Goal: Information Seeking & Learning: Find specific fact

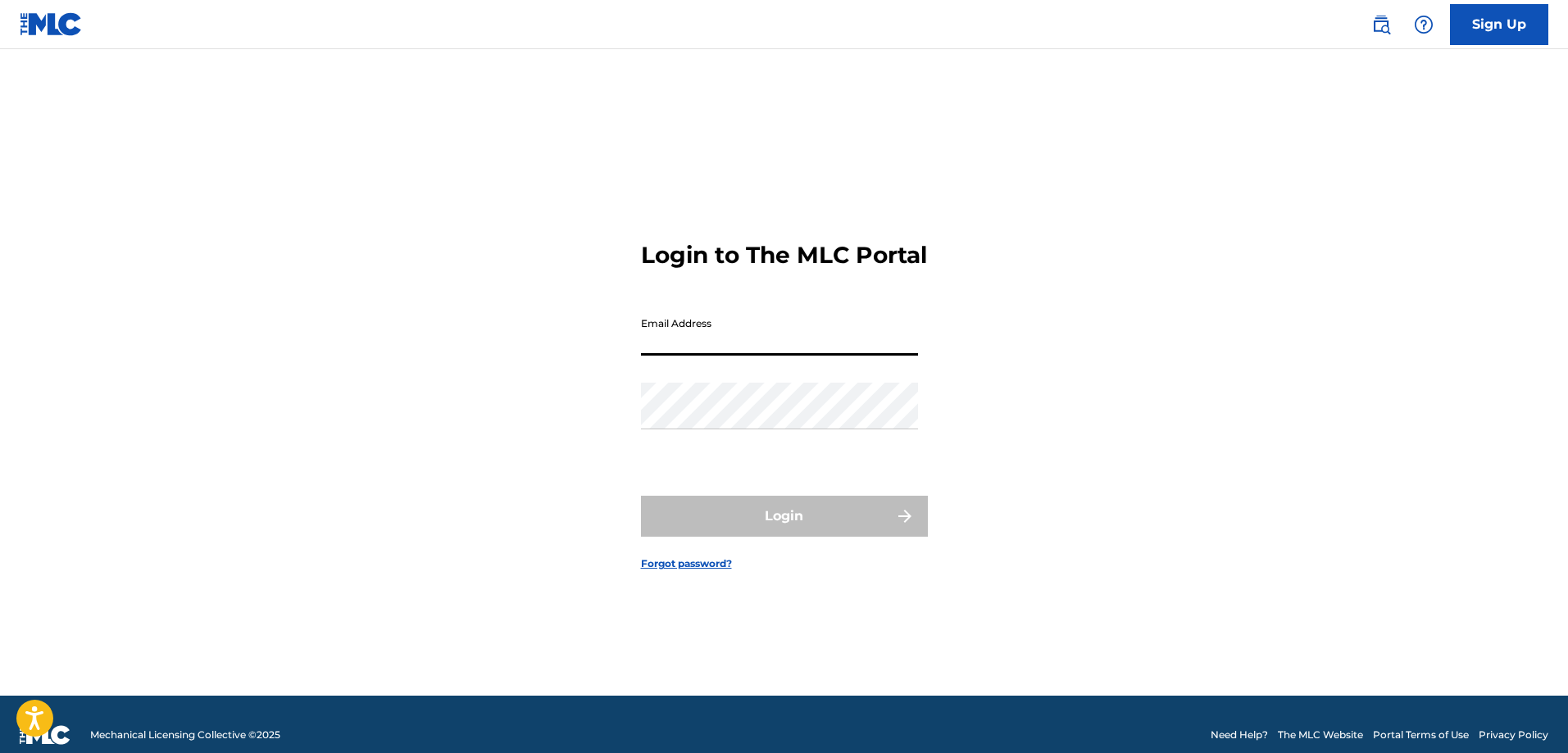
click at [736, 350] on input "Email Address" at bounding box center [779, 332] width 277 height 47
drag, startPoint x: 810, startPoint y: 359, endPoint x: 559, endPoint y: 359, distance: 251.0
click at [559, 359] on div "Login to The MLC Portal Email Address [EMAIL_ADDRESS][DOMAIN_NAME] Password Log…" at bounding box center [784, 392] width 1147 height 605
type input "[EMAIL_ADDRESS][DOMAIN_NAME]"
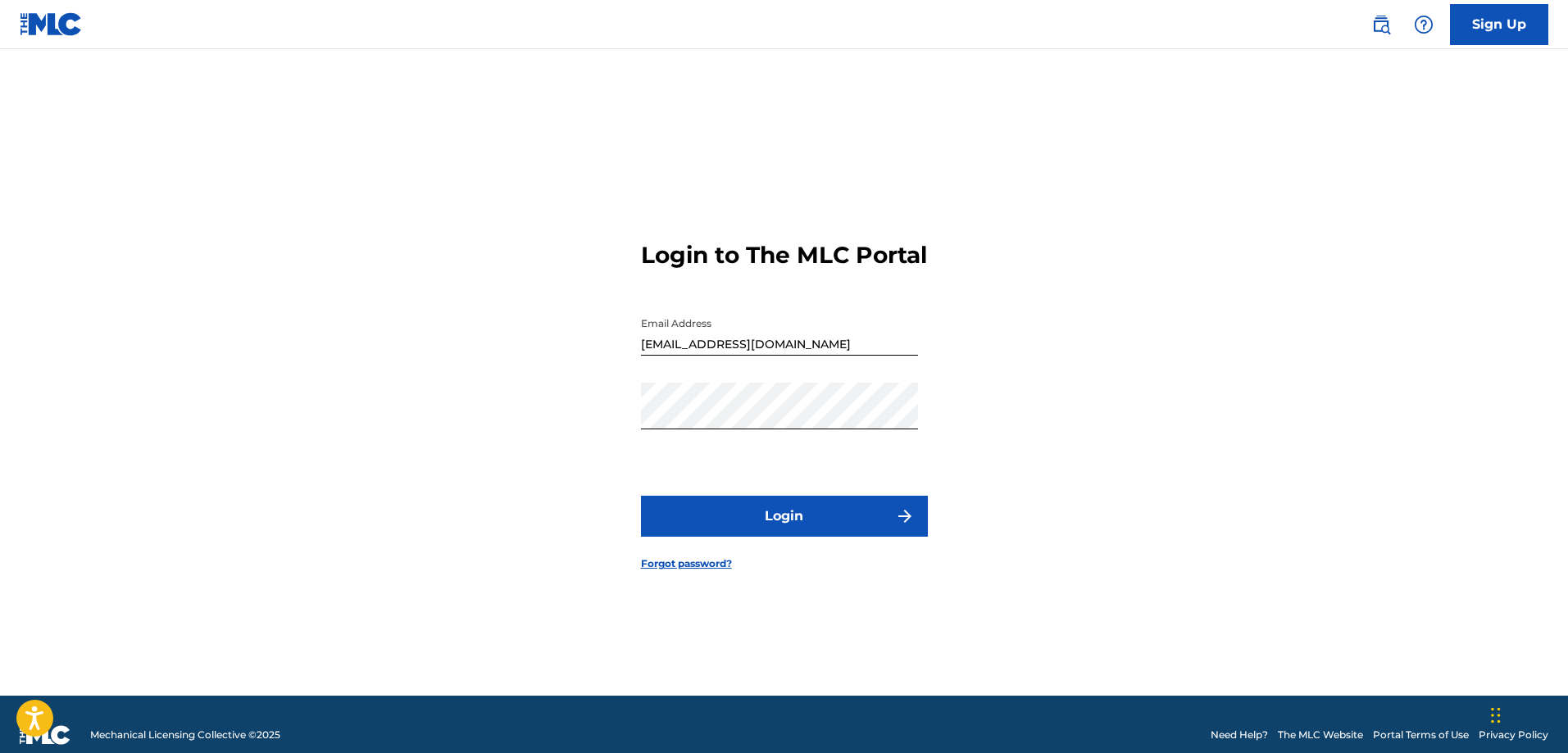
click at [788, 528] on button "Login" at bounding box center [784, 516] width 287 height 41
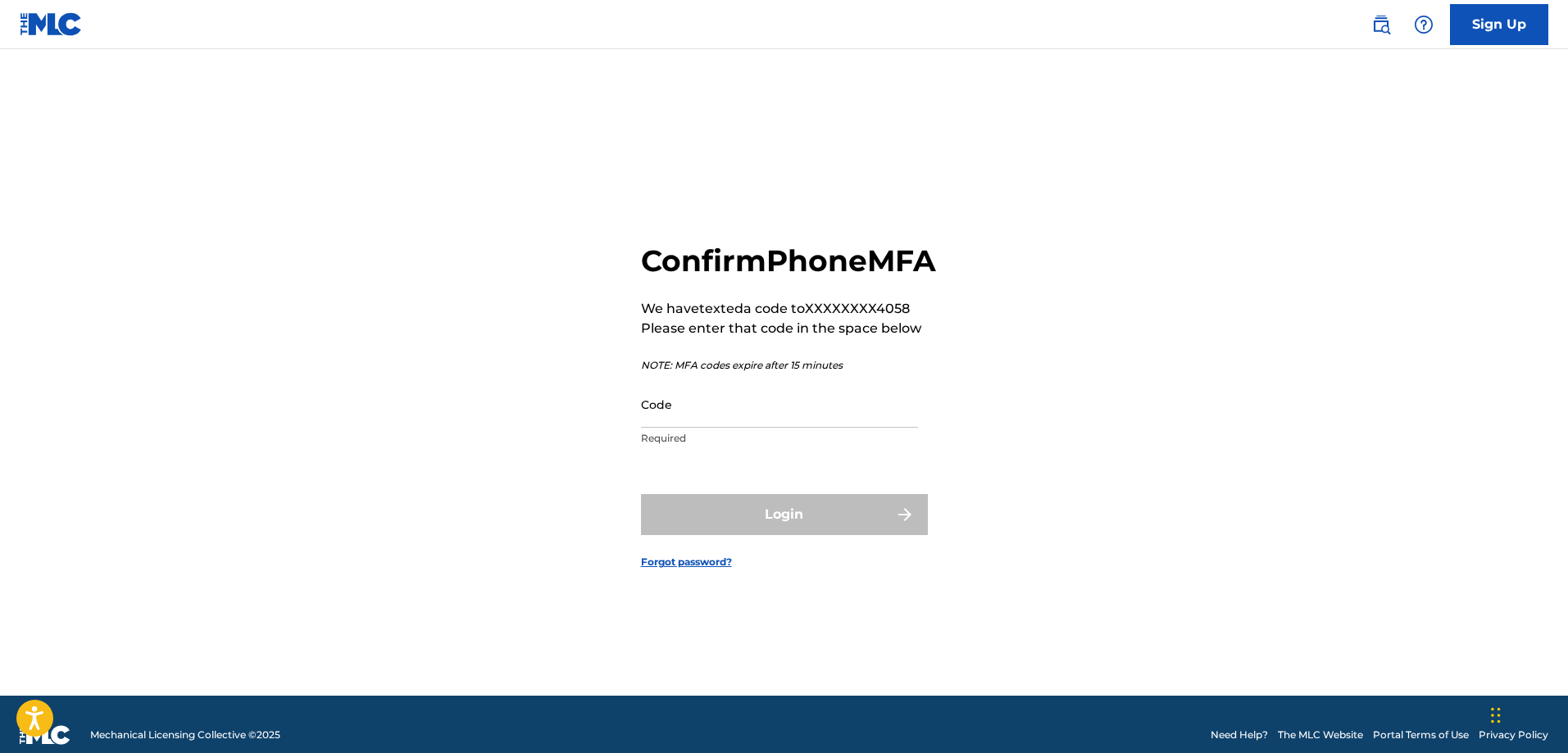
click at [692, 427] on input "Code" at bounding box center [779, 404] width 277 height 47
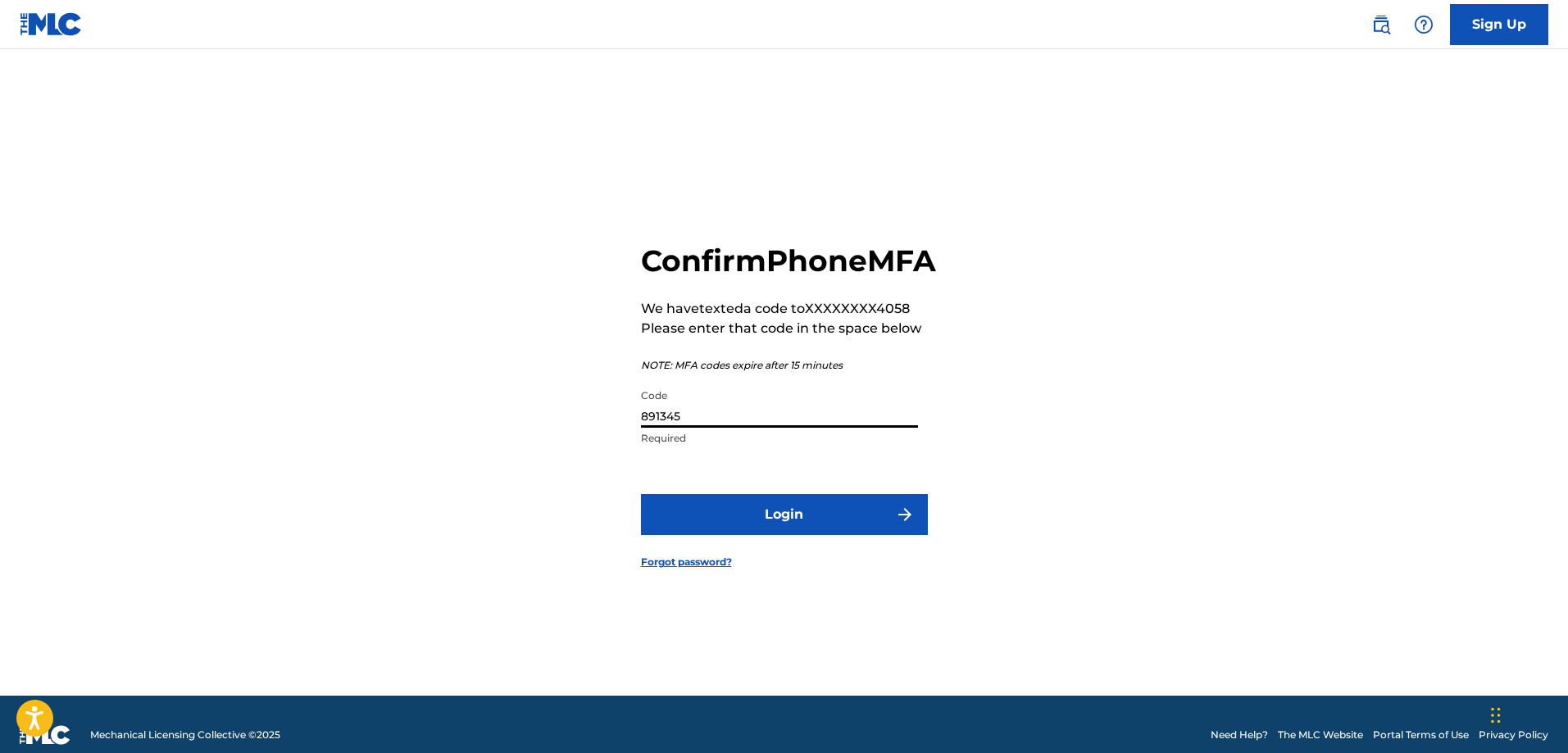
type input "891345"
click at [824, 534] on button "Login" at bounding box center [784, 514] width 287 height 41
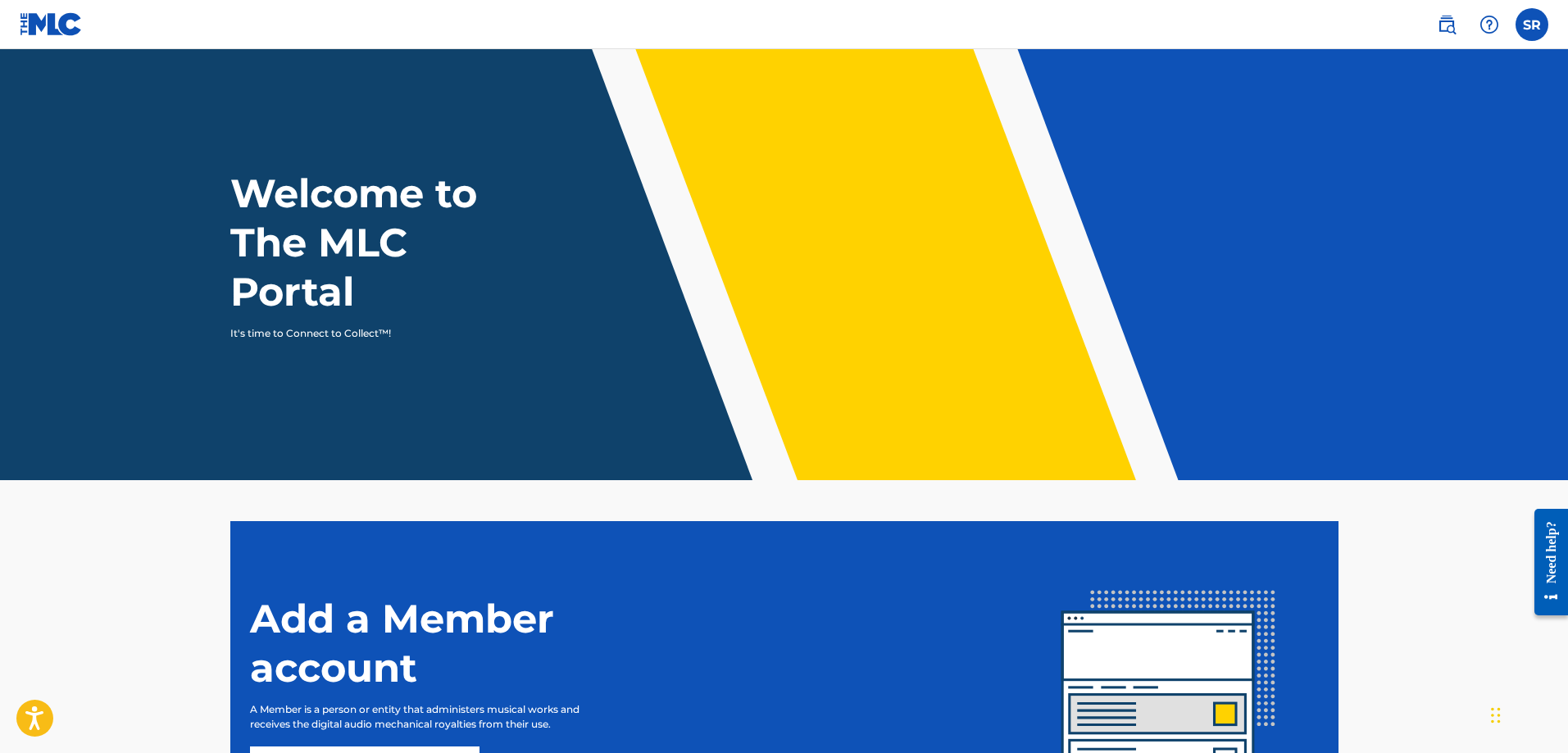
click at [1450, 25] on img at bounding box center [1446, 25] width 20 height 20
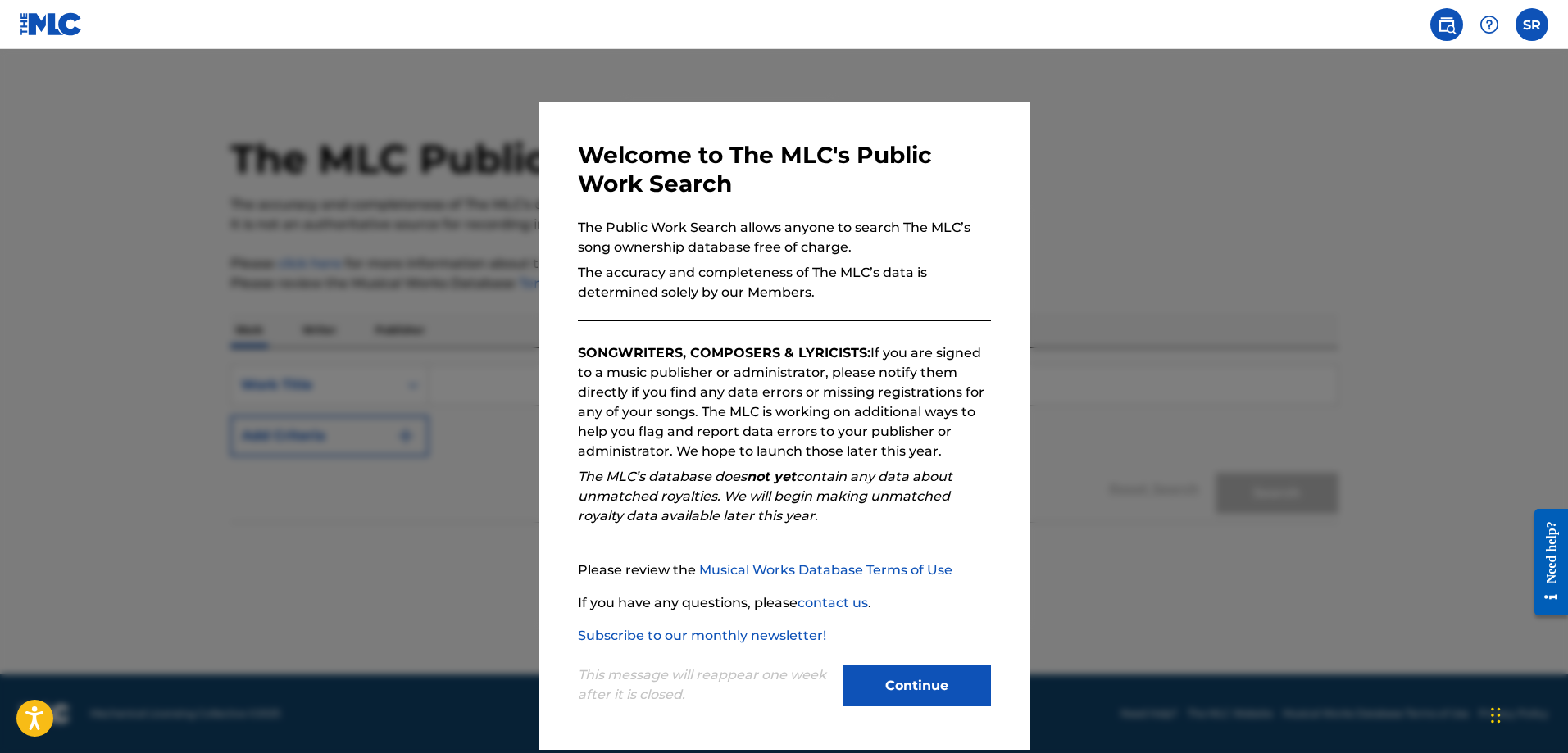
click at [903, 705] on button "Continue" at bounding box center [917, 685] width 148 height 41
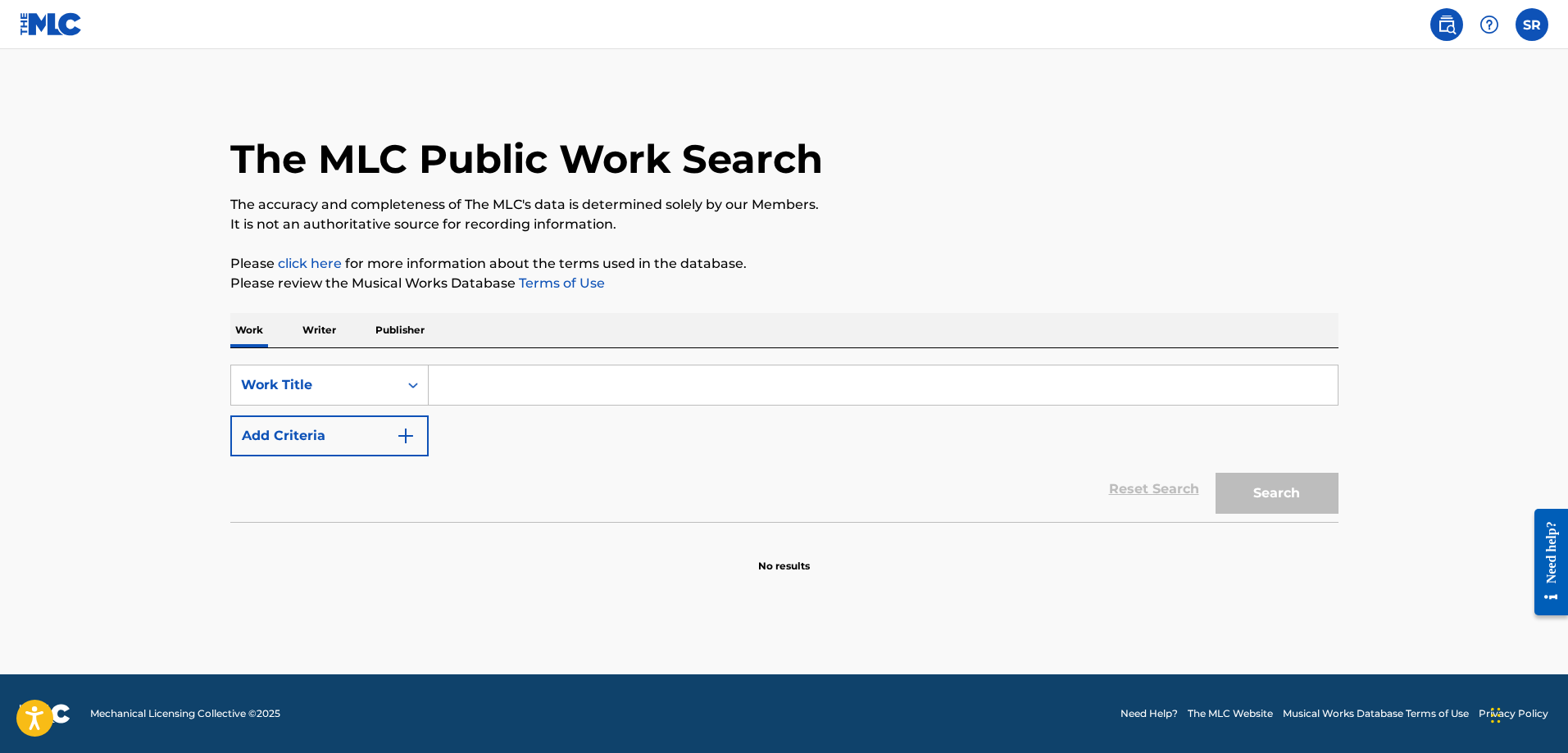
click at [522, 379] on input "Search Form" at bounding box center [883, 384] width 909 height 39
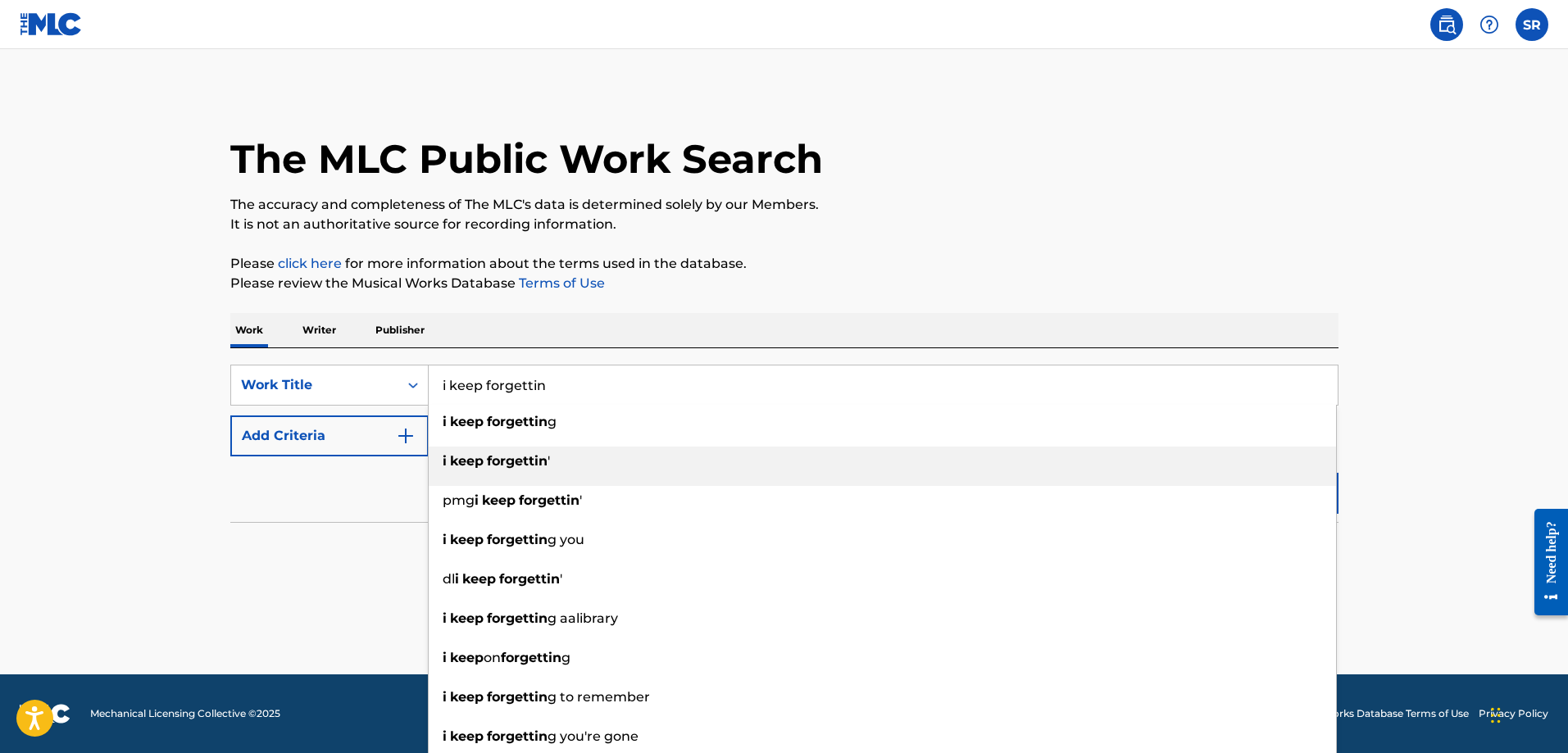
click at [547, 454] on strong "forgettin" at bounding box center [517, 461] width 61 height 16
type input "i keep forgettin'"
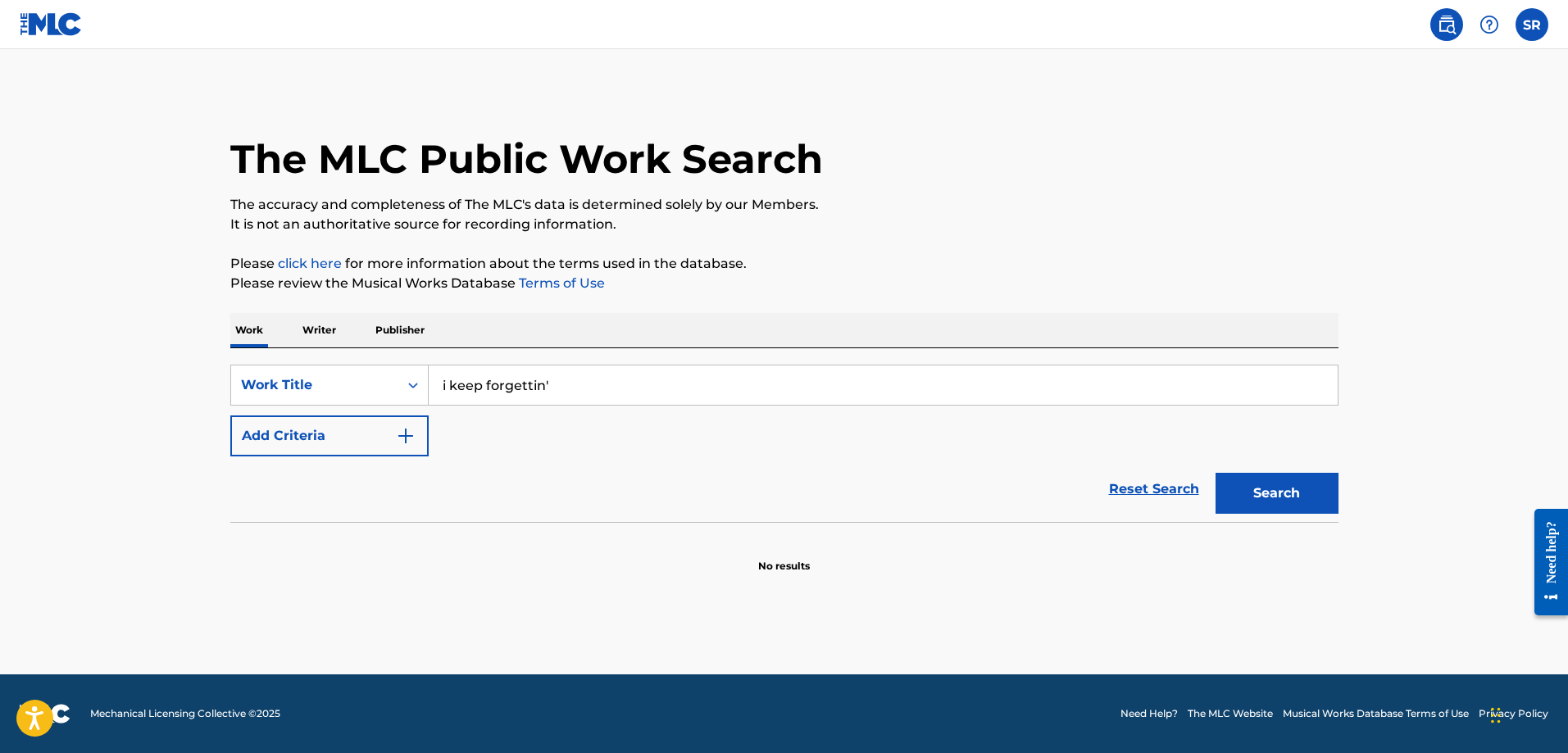
click at [1273, 494] on button "Search" at bounding box center [1276, 493] width 123 height 41
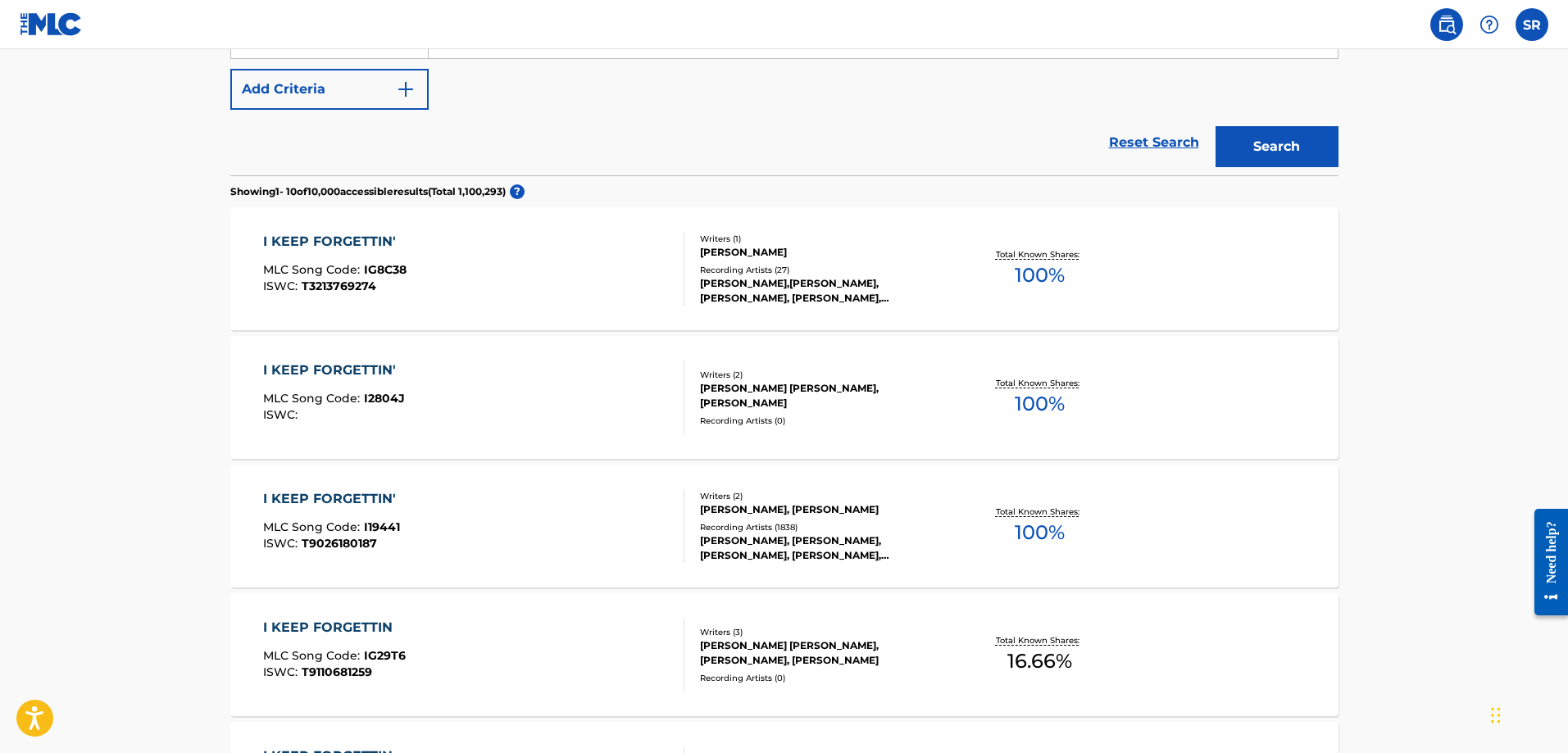
scroll to position [410, 0]
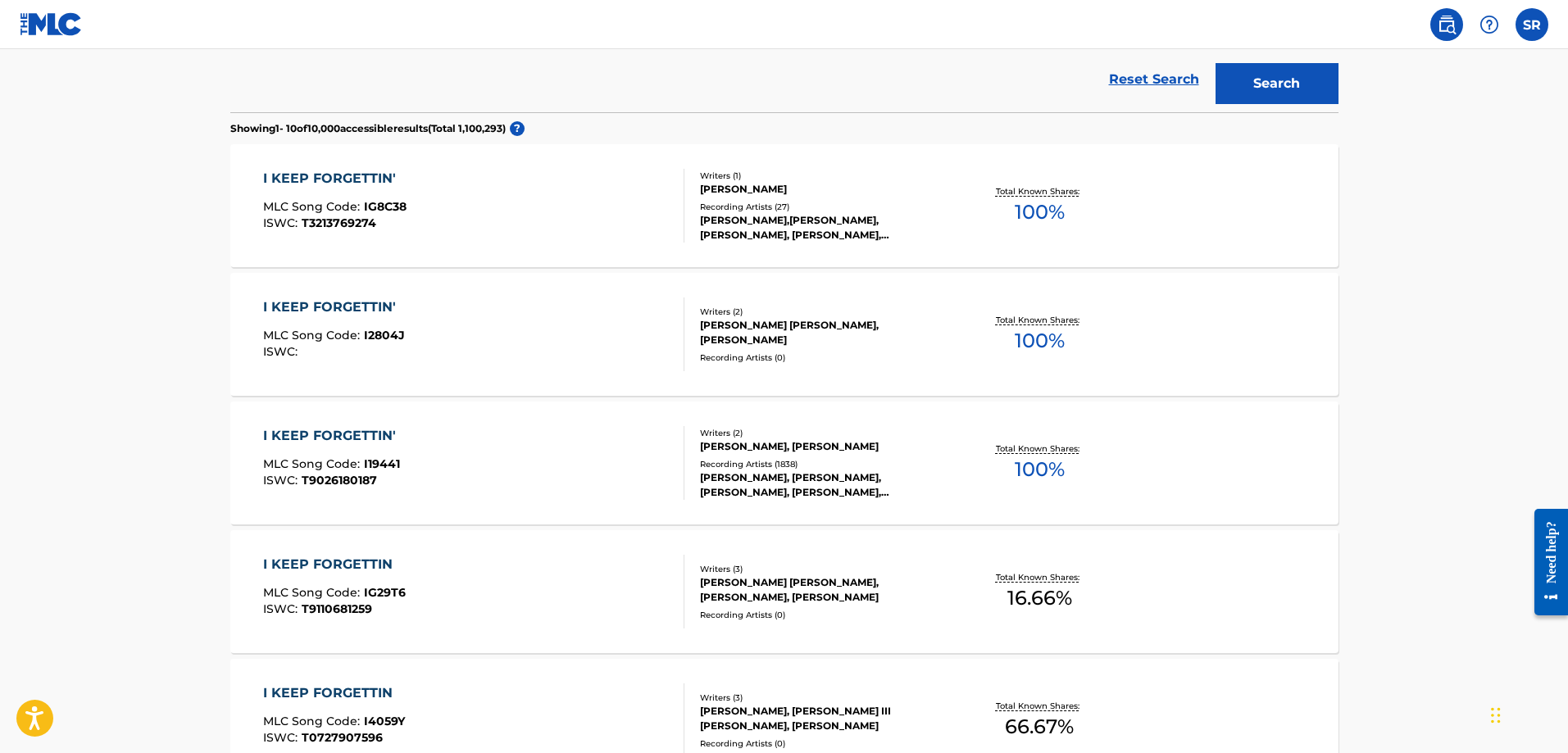
click at [718, 460] on div "Recording Artists ( 1838 )" at bounding box center [824, 464] width 247 height 12
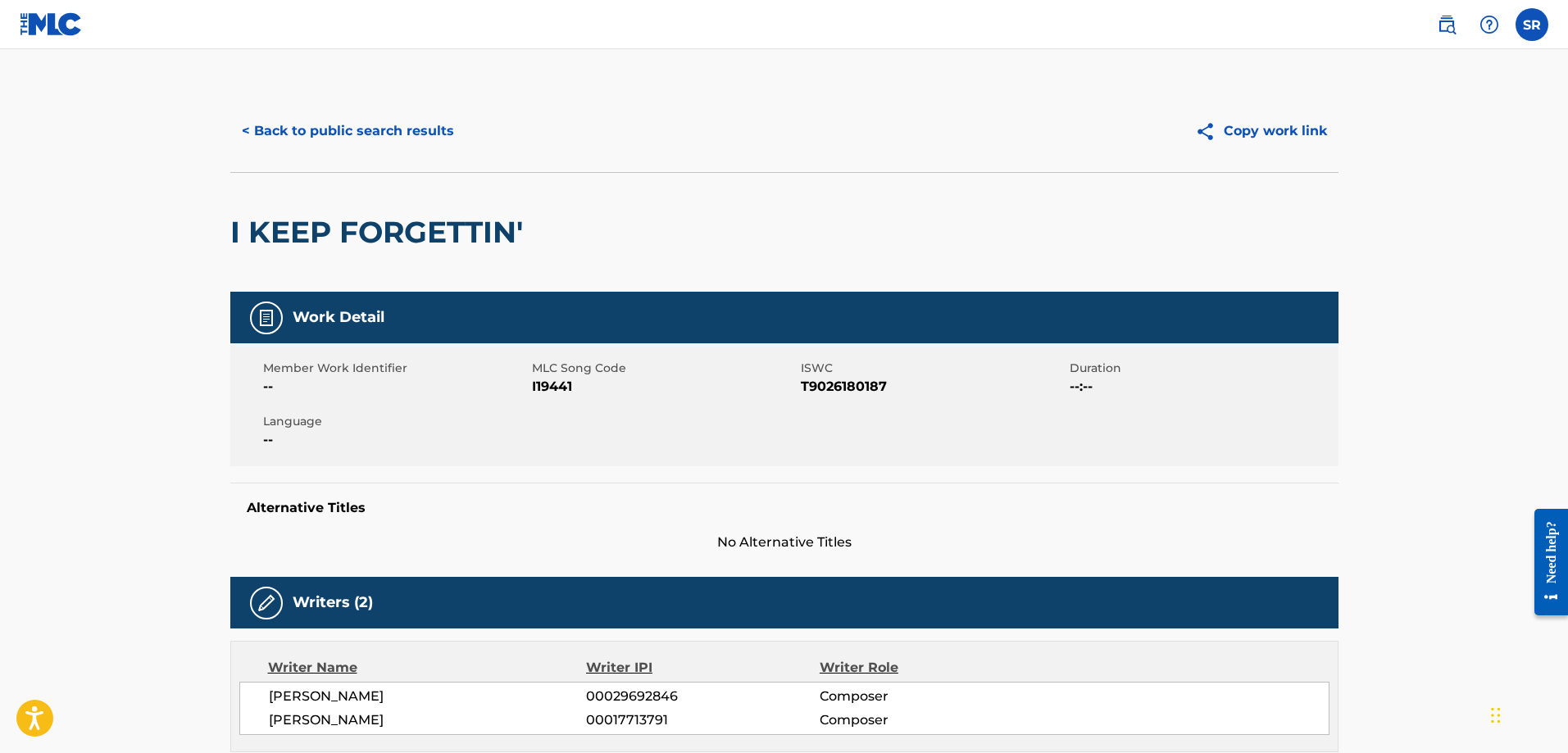
click at [313, 132] on button "< Back to public search results" at bounding box center [348, 131] width 235 height 41
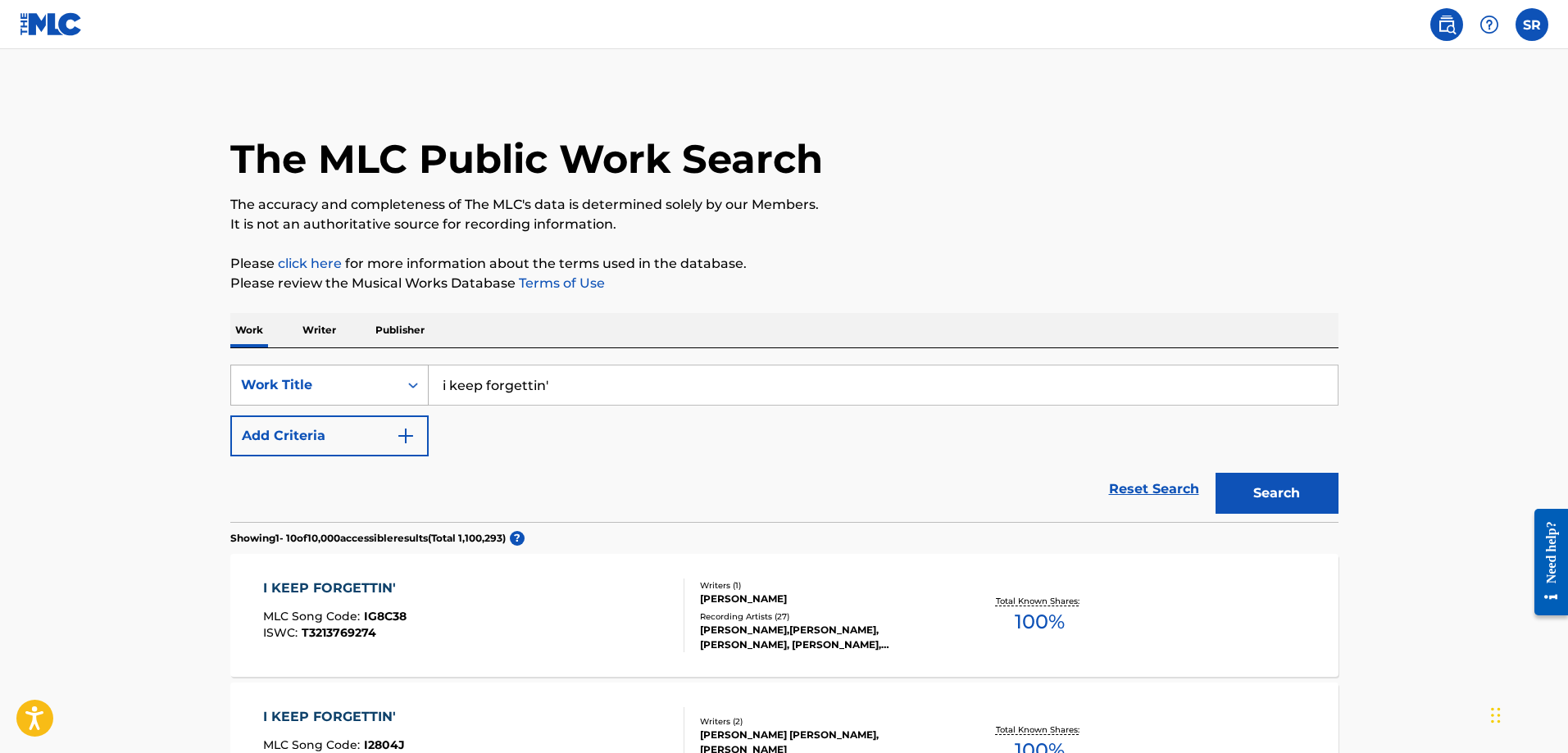
drag, startPoint x: 580, startPoint y: 384, endPoint x: 265, endPoint y: 380, distance: 315.0
click at [266, 386] on div "SearchWithCriteria6d9314d0-1ee6-4a84-ba75-4f3f08f4e652 Work Title i keep forget…" at bounding box center [784, 385] width 1108 height 41
type input "smoke from a distant fire"
click at [1284, 492] on button "Search" at bounding box center [1276, 493] width 123 height 41
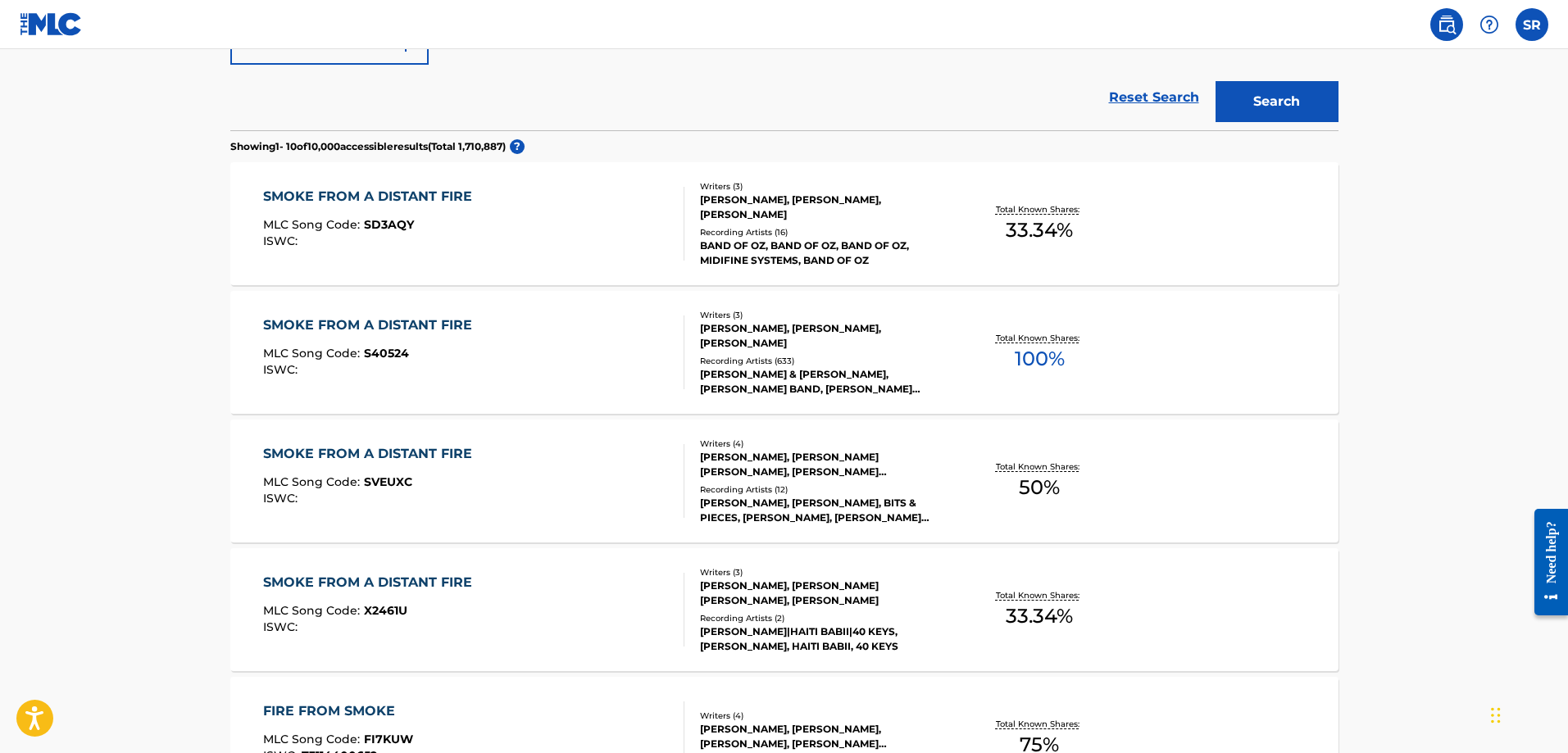
scroll to position [410, 0]
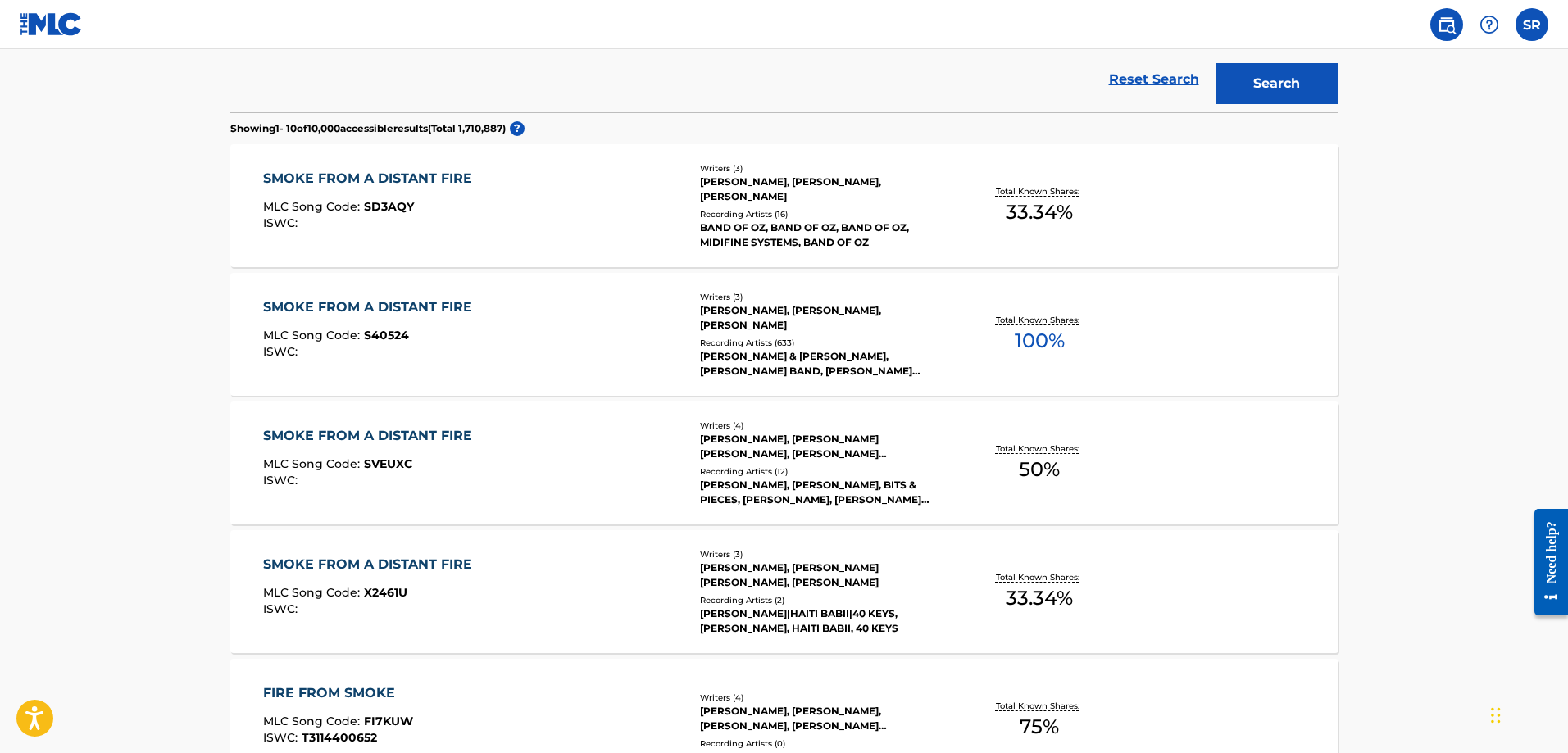
click at [789, 325] on div "[PERSON_NAME], [PERSON_NAME], [PERSON_NAME]" at bounding box center [824, 318] width 247 height 30
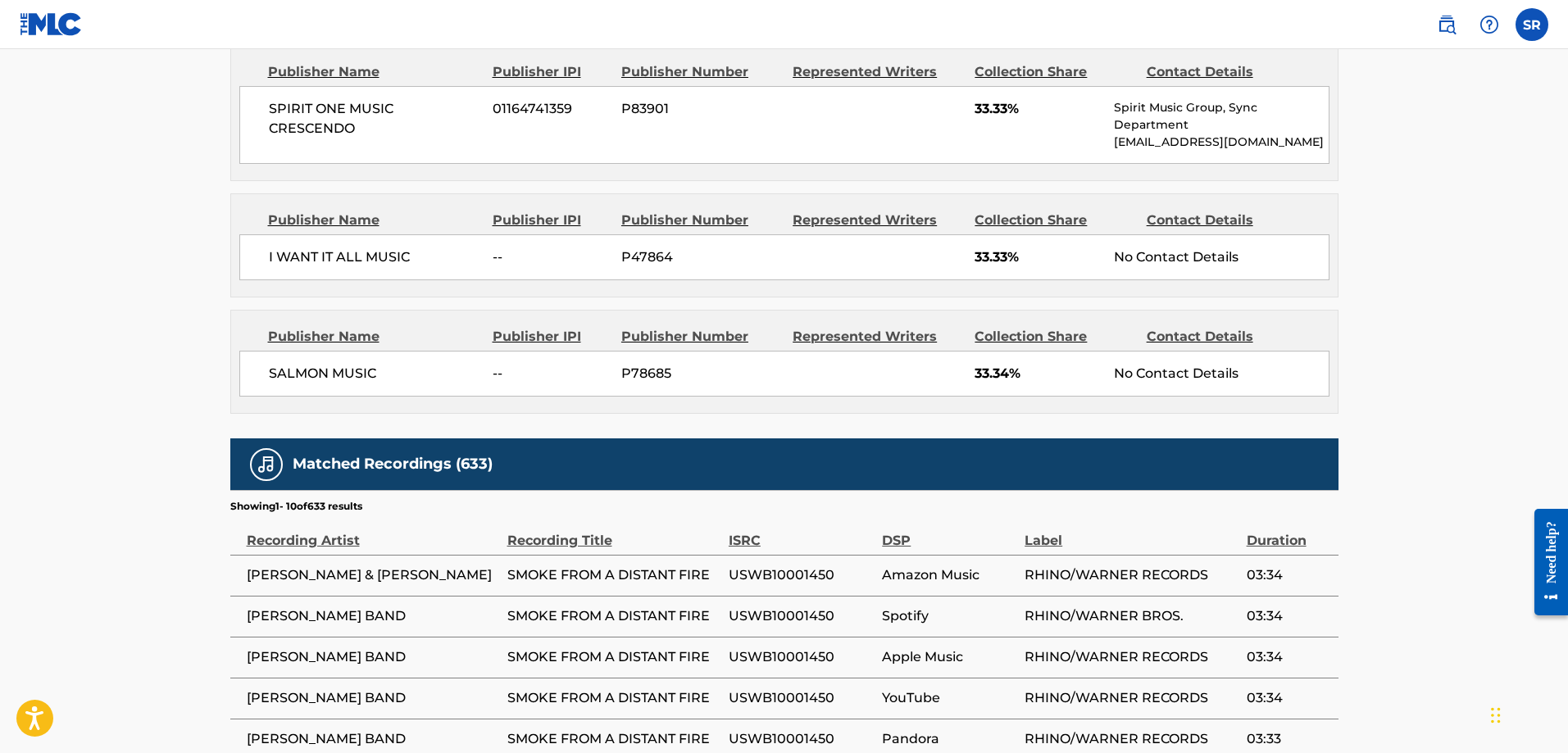
scroll to position [547, 0]
